Goal: Information Seeking & Learning: Learn about a topic

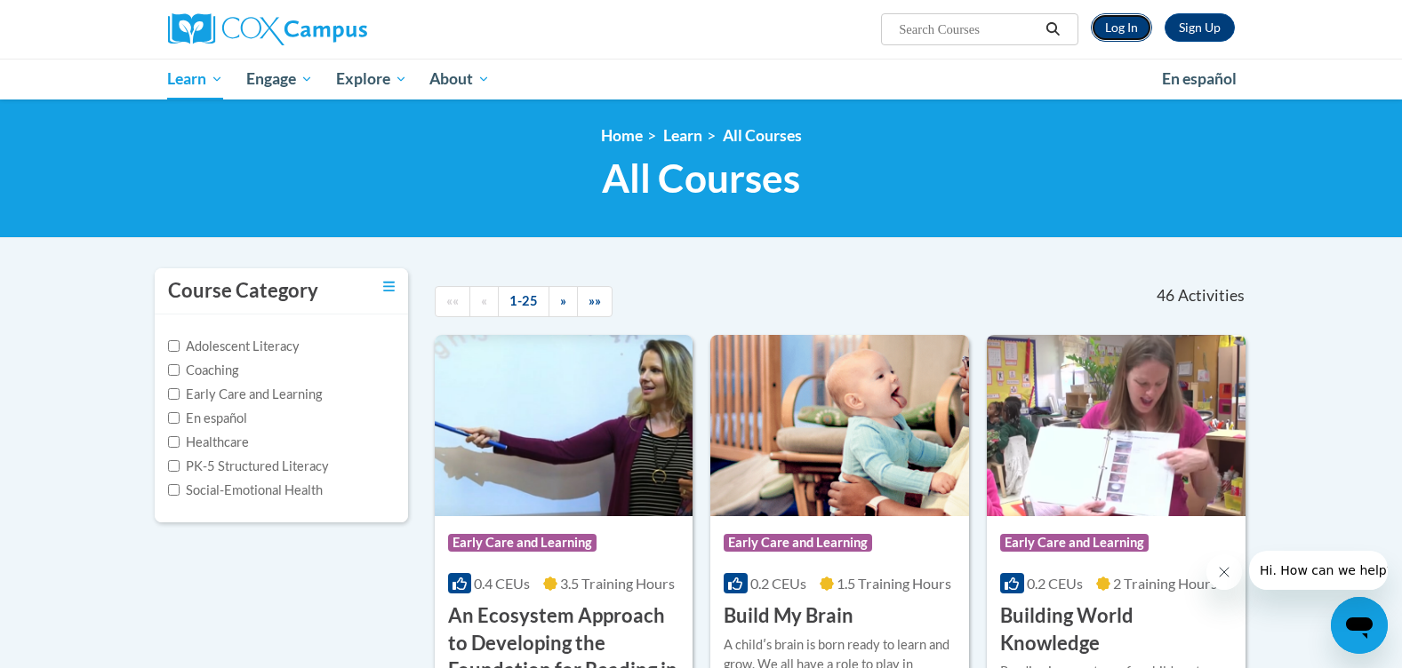
click at [1117, 36] on link "Log In" at bounding box center [1121, 27] width 61 height 28
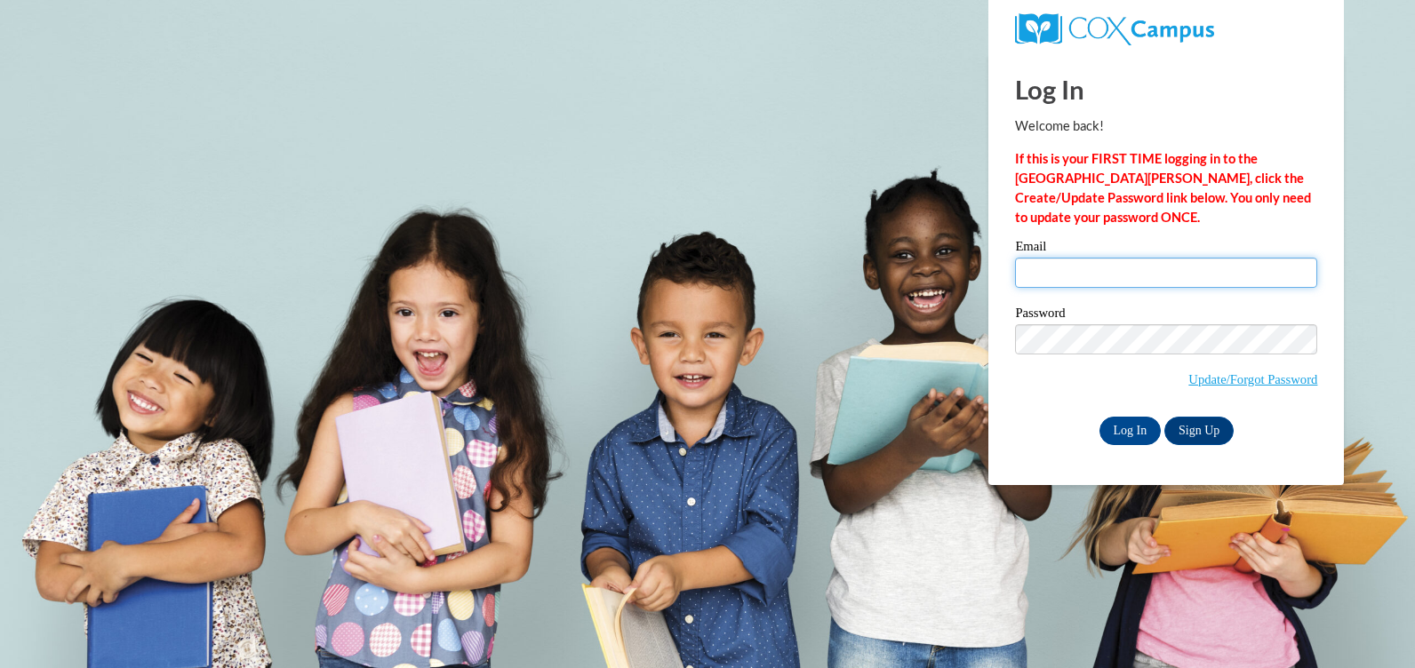
click at [1062, 276] on input "Email" at bounding box center [1166, 273] width 302 height 30
type input "[EMAIL_ADDRESS][DOMAIN_NAME]"
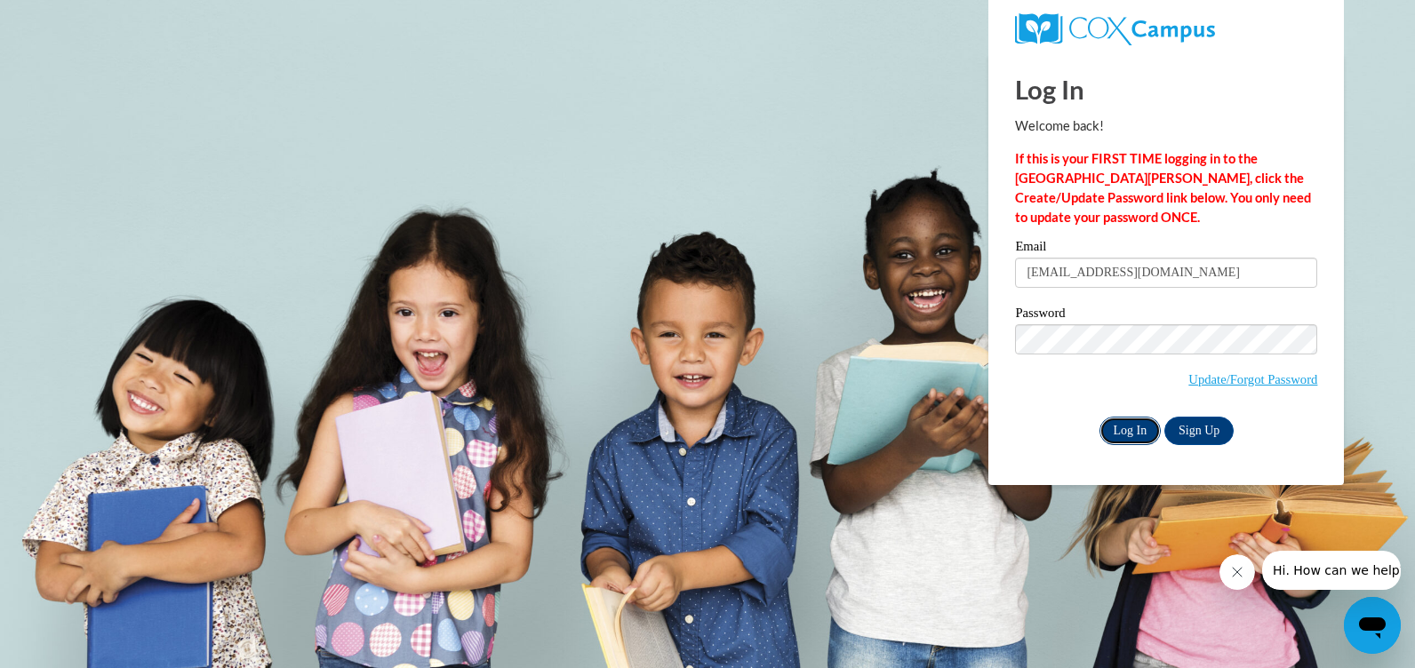
click at [1124, 424] on input "Log In" at bounding box center [1131, 431] width 62 height 28
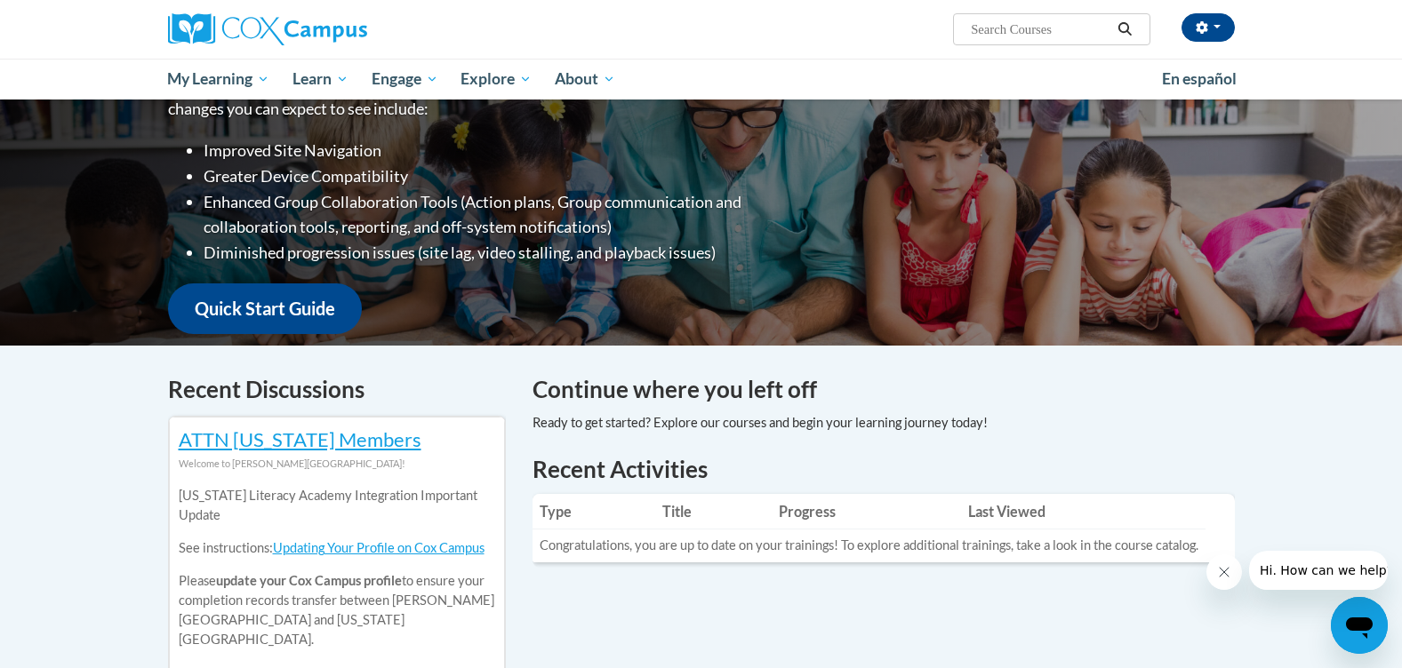
scroll to position [89, 0]
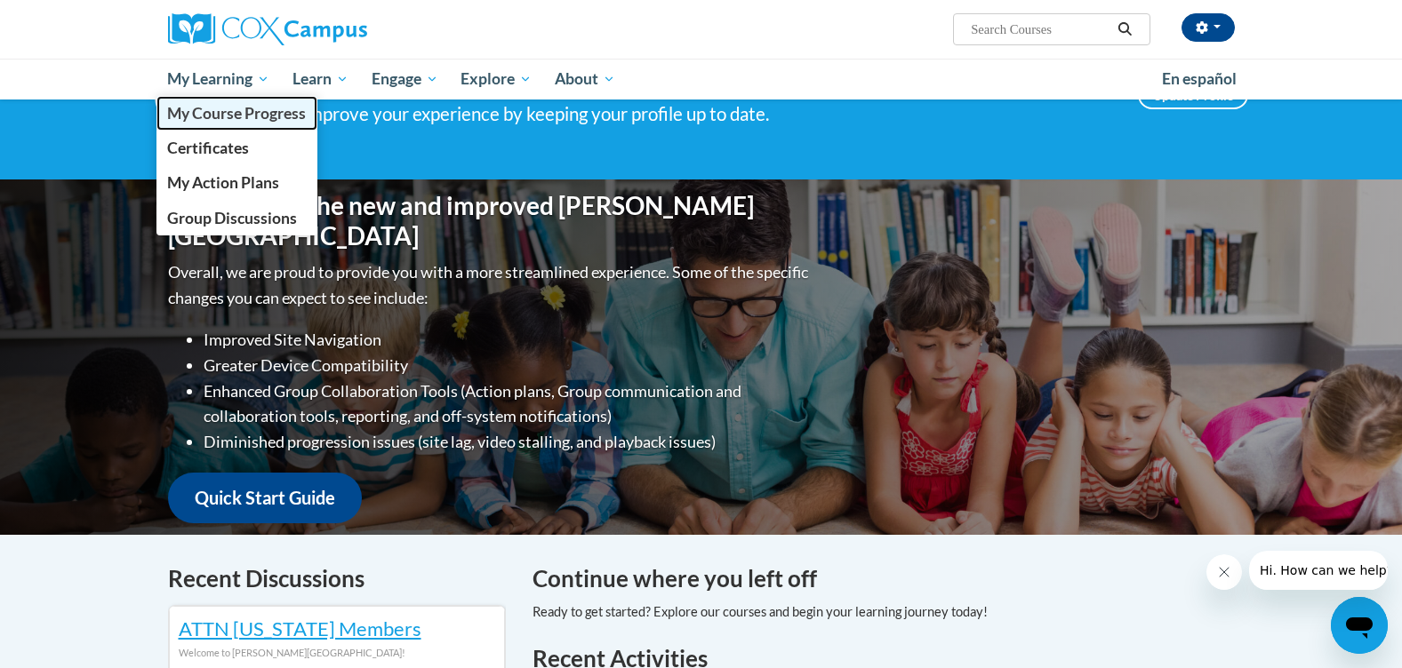
click at [236, 116] on span "My Course Progress" at bounding box center [236, 113] width 139 height 19
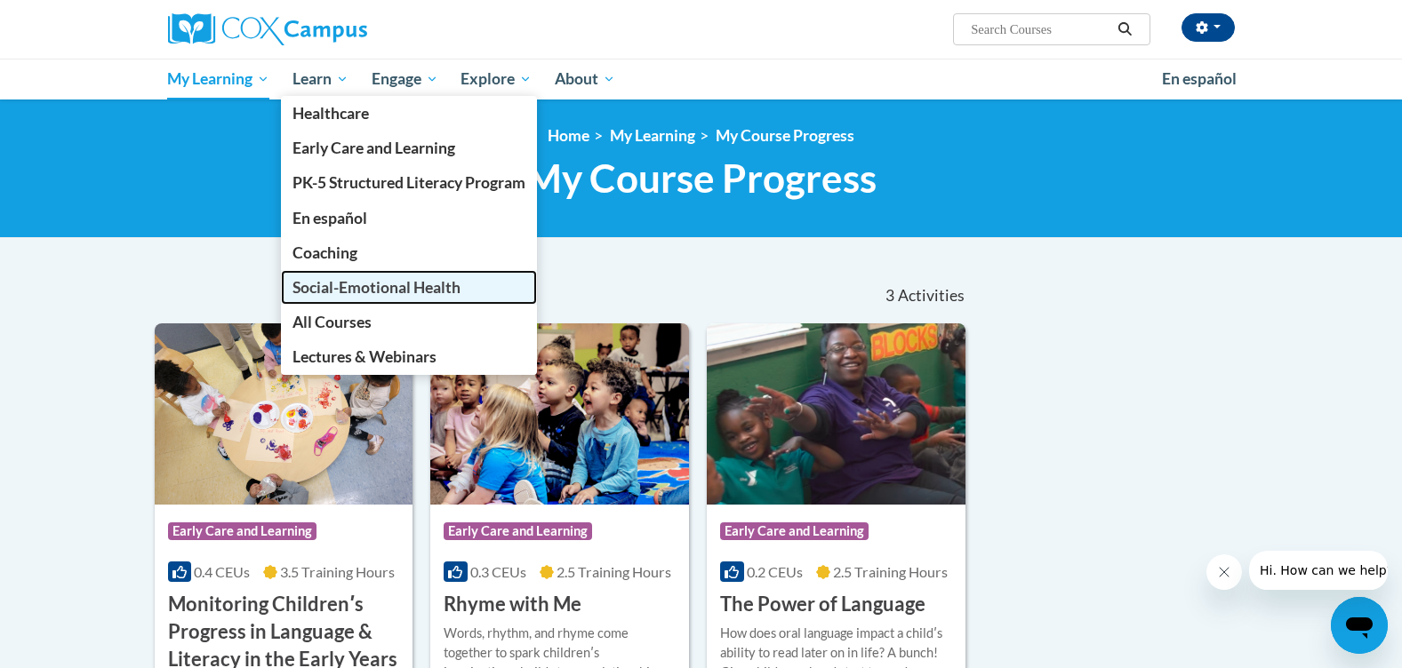
click at [369, 294] on span "Social-Emotional Health" at bounding box center [376, 287] width 168 height 19
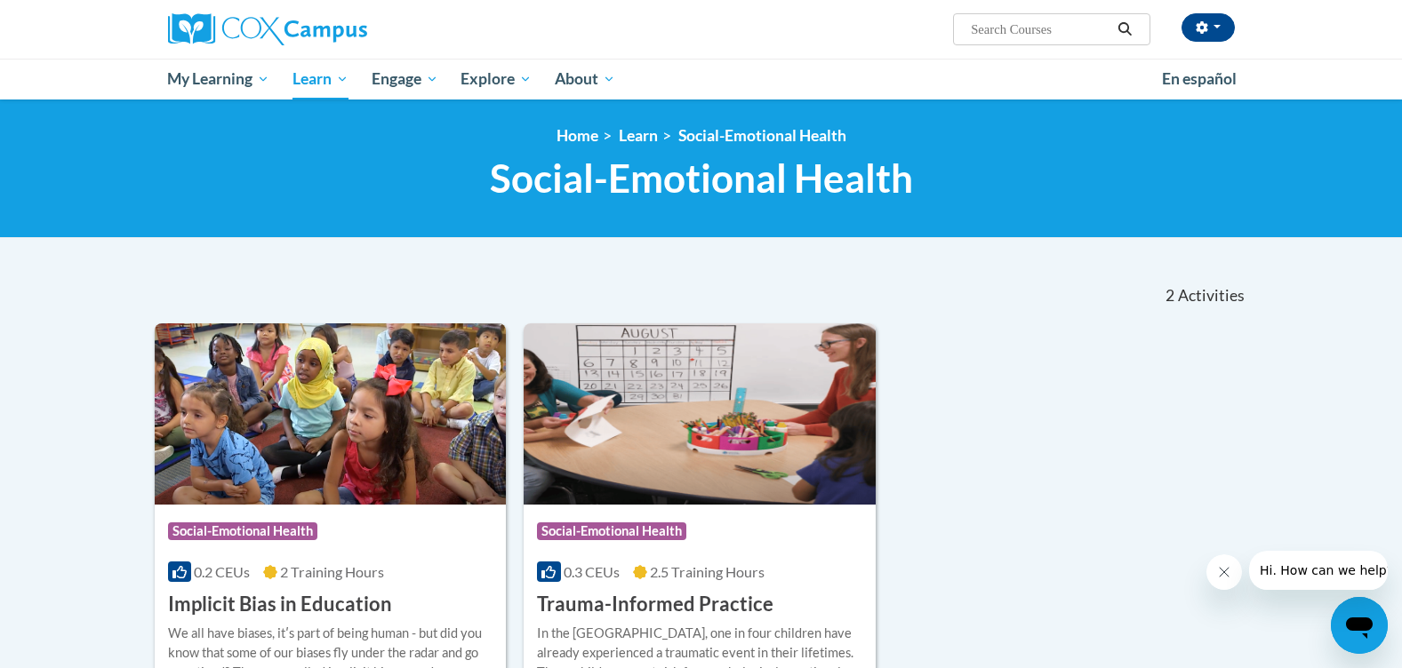
scroll to position [446, 0]
